Goal: Task Accomplishment & Management: Manage account settings

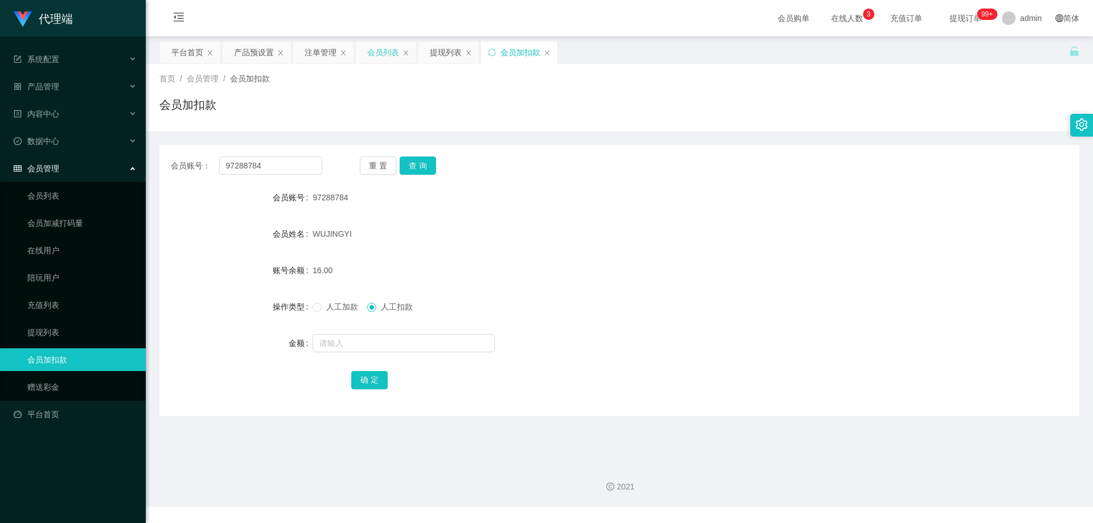
click at [384, 48] on div "会员列表" at bounding box center [383, 53] width 32 height 22
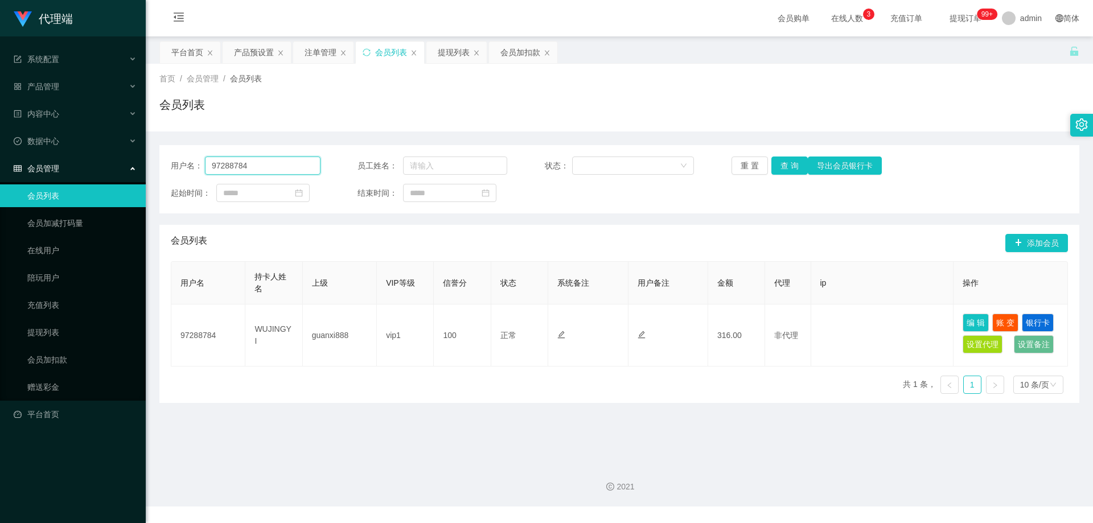
drag, startPoint x: 268, startPoint y: 163, endPoint x: 129, endPoint y: 166, distance: 139.5
click at [129, 166] on section "代理端 系统配置 产品管理 产品列表 产品预设置 开奖记录 注单管理 即时注单 内容中心 数据中心 会员管理 会员列表 会员加减打码量 在线用户 陪玩用户 充…" at bounding box center [546, 253] width 1093 height 507
drag, startPoint x: 293, startPoint y: 168, endPoint x: 392, endPoint y: 174, distance: 99.2
click at [186, 165] on div "用户名： 85427118" at bounding box center [246, 166] width 150 height 18
click at [788, 165] on button "查 询" at bounding box center [789, 166] width 36 height 18
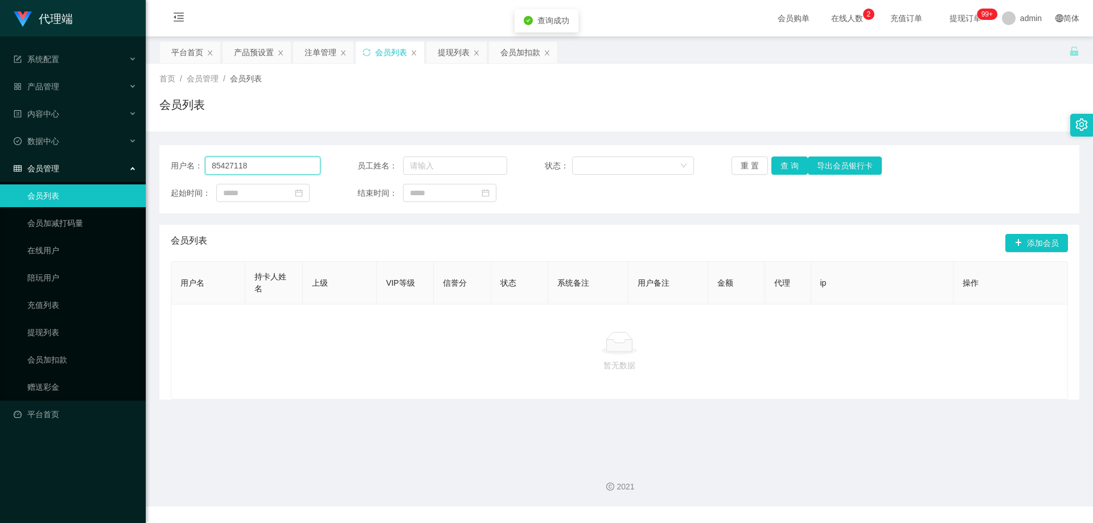
click at [273, 166] on input "85427118" at bounding box center [263, 166] width 116 height 18
drag, startPoint x: 273, startPoint y: 166, endPoint x: 205, endPoint y: 167, distance: 67.8
click at [205, 167] on input "85427118" at bounding box center [263, 166] width 116 height 18
click at [778, 165] on button "查 询" at bounding box center [789, 166] width 36 height 18
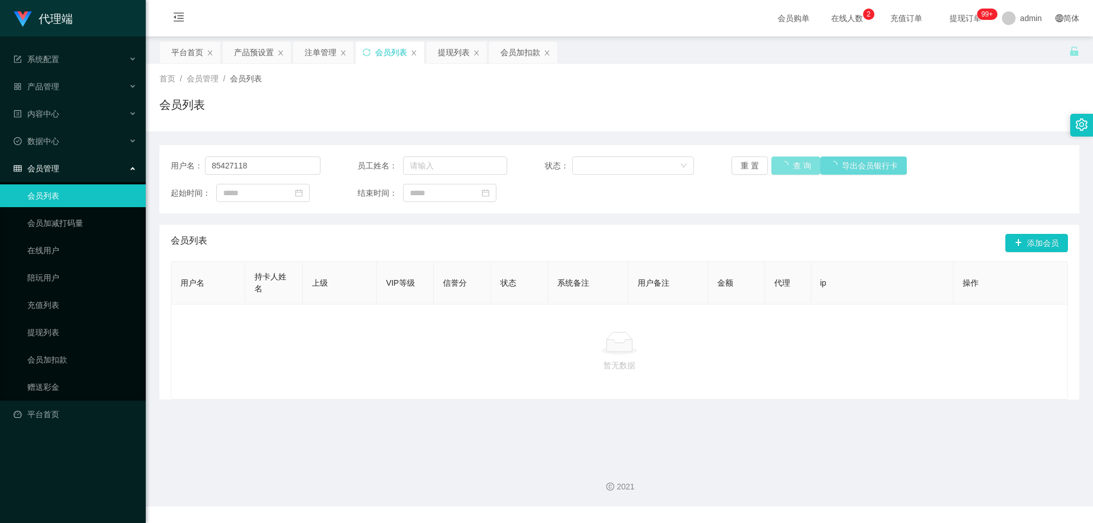
click at [778, 165] on button "查 询" at bounding box center [795, 166] width 49 height 18
click at [778, 165] on div "重 置 查 询 导出会员银行卡" at bounding box center [807, 166] width 150 height 18
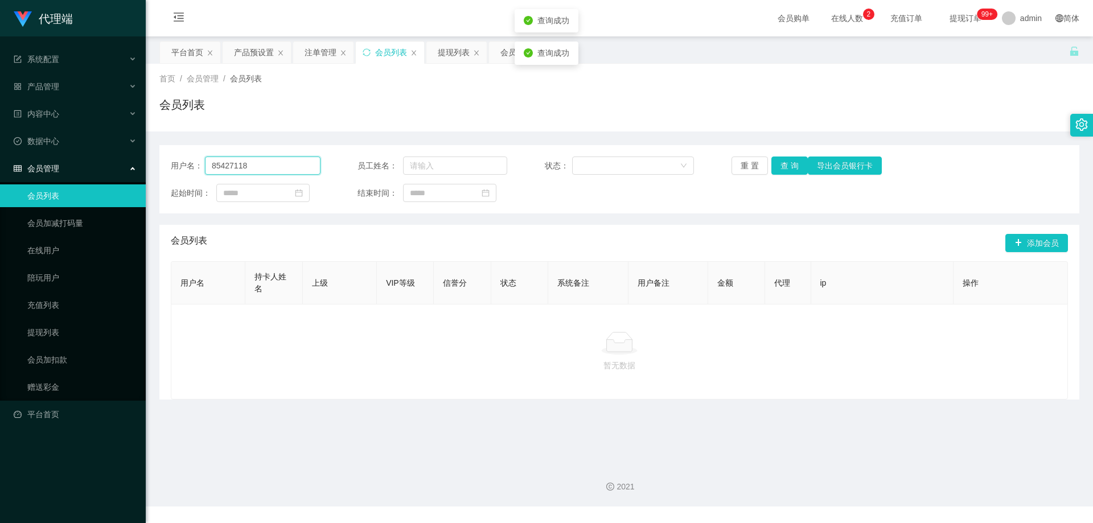
click at [293, 159] on input "85427118" at bounding box center [263, 166] width 116 height 18
drag, startPoint x: 275, startPoint y: 172, endPoint x: 162, endPoint y: 161, distance: 113.8
click at [126, 161] on section "代理端 系统配置 产品管理 产品列表 产品预设置 开奖记录 注单管理 即时注单 内容中心 数据中心 会员管理 会员列表 会员加减打码量 在线用户 陪玩用户 充…" at bounding box center [546, 253] width 1093 height 507
drag, startPoint x: 418, startPoint y: 109, endPoint x: 425, endPoint y: 100, distance: 11.1
click at [418, 108] on div "会员列表" at bounding box center [619, 109] width 920 height 26
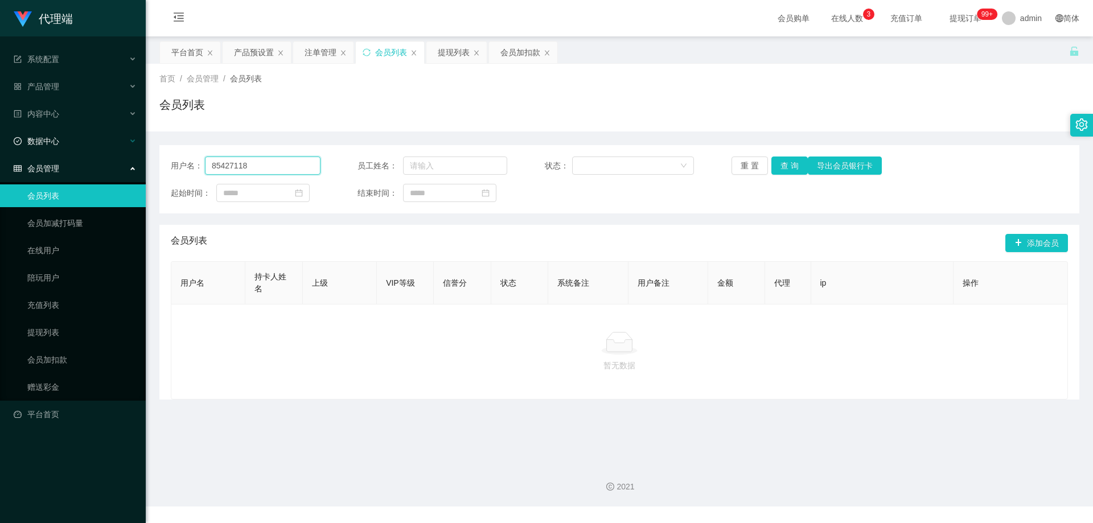
drag, startPoint x: 281, startPoint y: 165, endPoint x: 69, endPoint y: 146, distance: 212.6
click at [72, 146] on section "代理端 系统配置 产品管理 产品列表 产品预设置 开奖记录 注单管理 即时注单 内容中心 数据中心 会员管理 会员列表 会员加减打码量 在线用户 陪玩用户 充…" at bounding box center [546, 253] width 1093 height 507
paste input "2865402"
type input "82865402"
click at [780, 166] on button "查 询" at bounding box center [789, 166] width 36 height 18
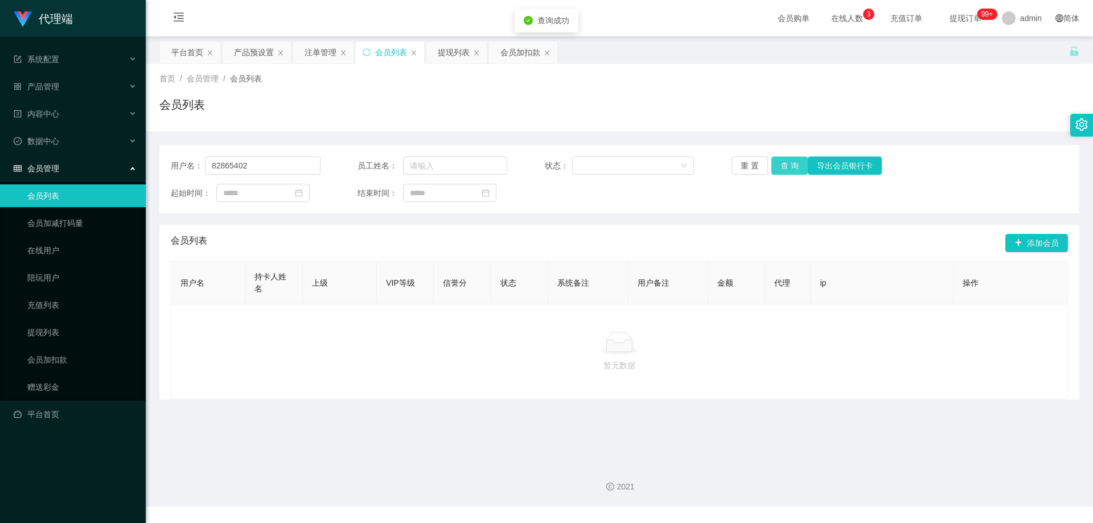
click at [780, 166] on button "查 询" at bounding box center [789, 166] width 36 height 18
click at [780, 166] on div "重 置 查 询 导出会员银行卡" at bounding box center [807, 166] width 150 height 18
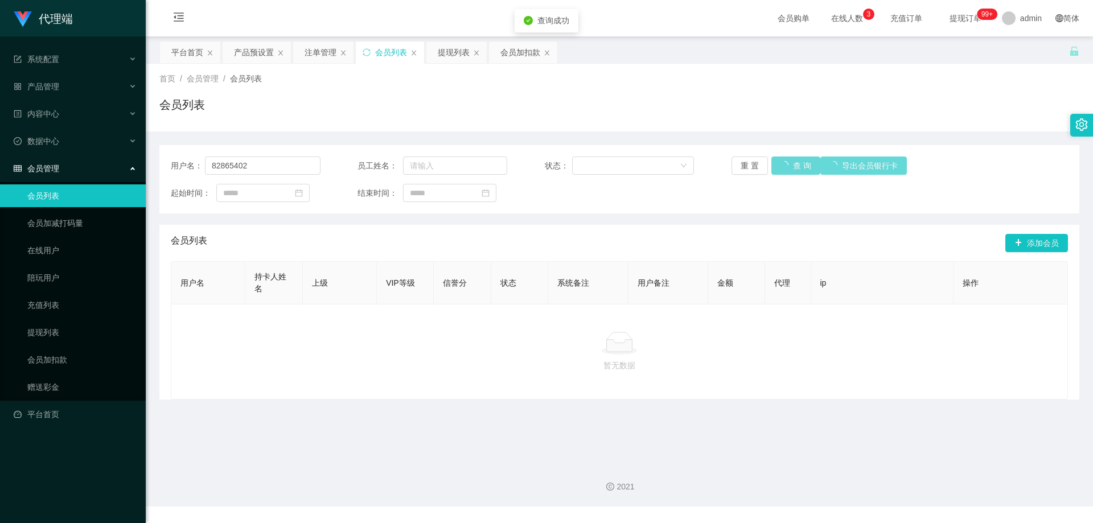
click at [782, 164] on div "重 置 查 询 导出会员银行卡" at bounding box center [807, 166] width 150 height 18
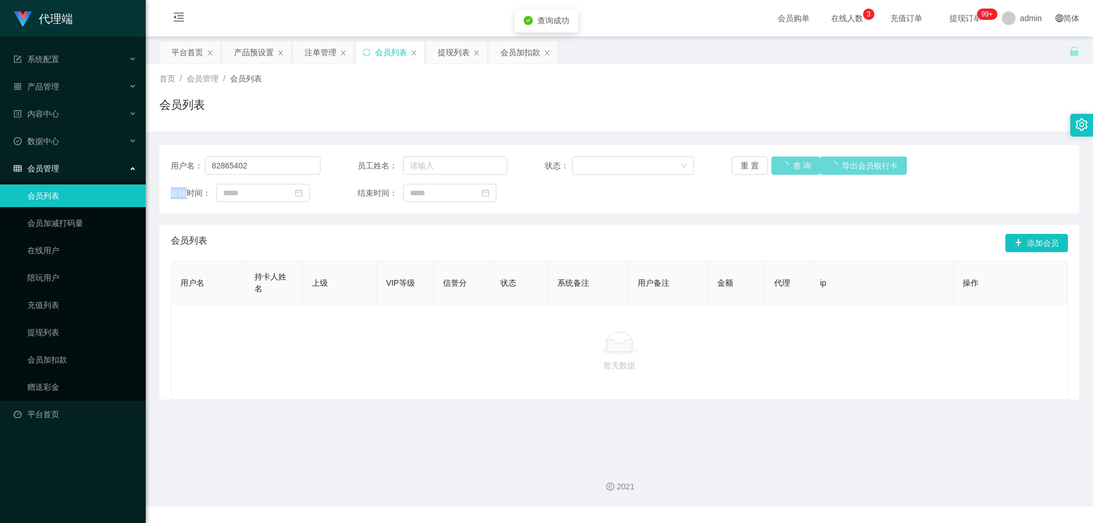
click at [782, 164] on div "重 置 查 询 导出会员银行卡" at bounding box center [807, 166] width 150 height 18
click at [782, 164] on button "查 询" at bounding box center [795, 166] width 49 height 18
click at [735, 138] on div "用户名： 82865402 员工姓名： 状态： 重 置 查 询 导出会员银行卡 起始时间： 结束时间： 会员列表 添加会员 用户名 持卡人姓名 上级 VIP等…" at bounding box center [619, 265] width 920 height 268
click at [390, 55] on div "会员列表" at bounding box center [391, 53] width 32 height 22
click at [782, 163] on button "查 询" at bounding box center [789, 166] width 36 height 18
